Goal: Information Seeking & Learning: Find specific page/section

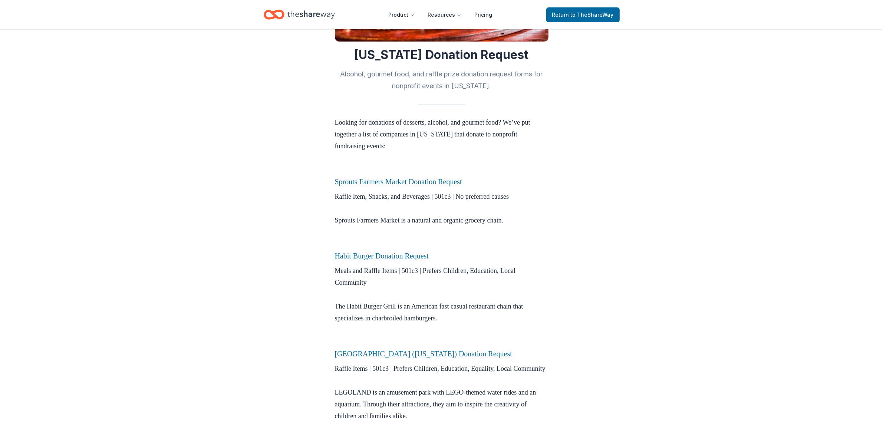
scroll to position [185, 0]
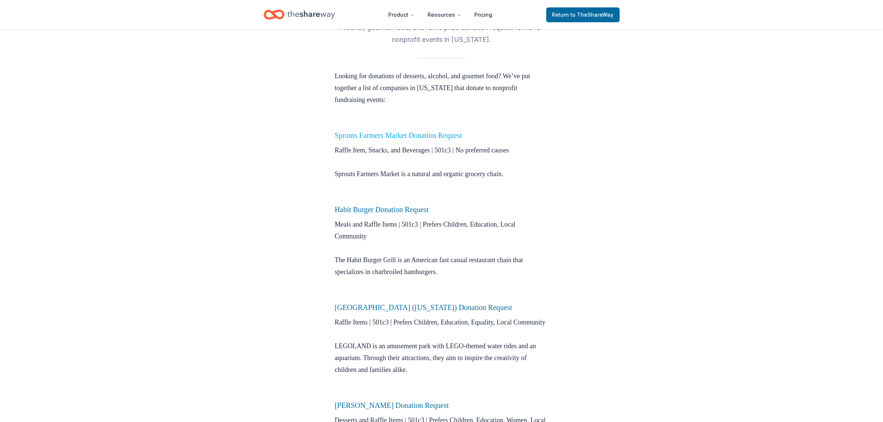
click at [417, 134] on link "Sprouts Farmers Market Donation Request" at bounding box center [398, 135] width 127 height 8
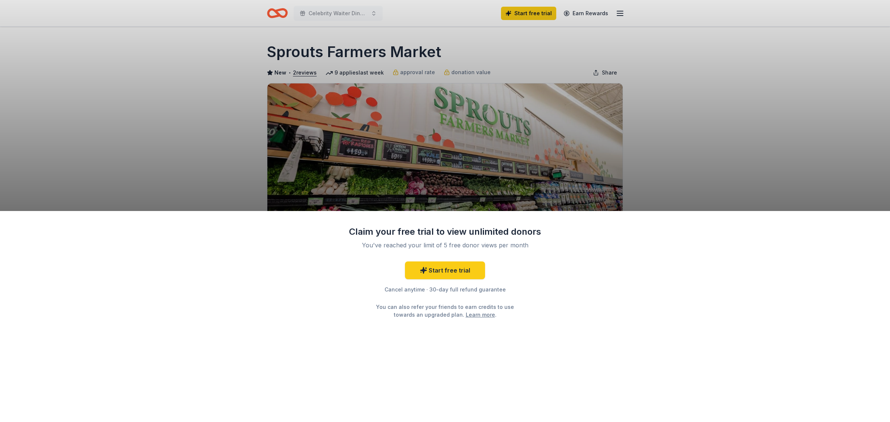
click at [724, 115] on div "Claim your free trial to view unlimited donors You've reached your limit of 5 f…" at bounding box center [445, 211] width 890 height 422
click at [239, 102] on div "Claim your free trial to view unlimited donors You've reached your limit of 5 f…" at bounding box center [445, 211] width 890 height 422
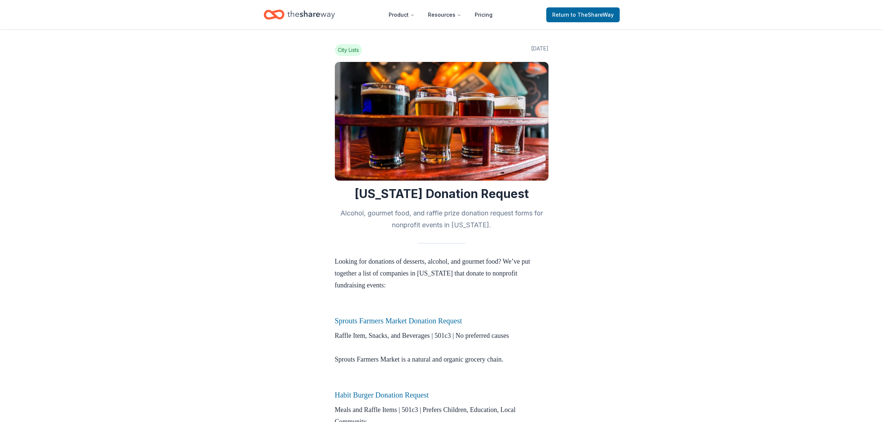
scroll to position [185, 0]
